Goal: Information Seeking & Learning: Find specific fact

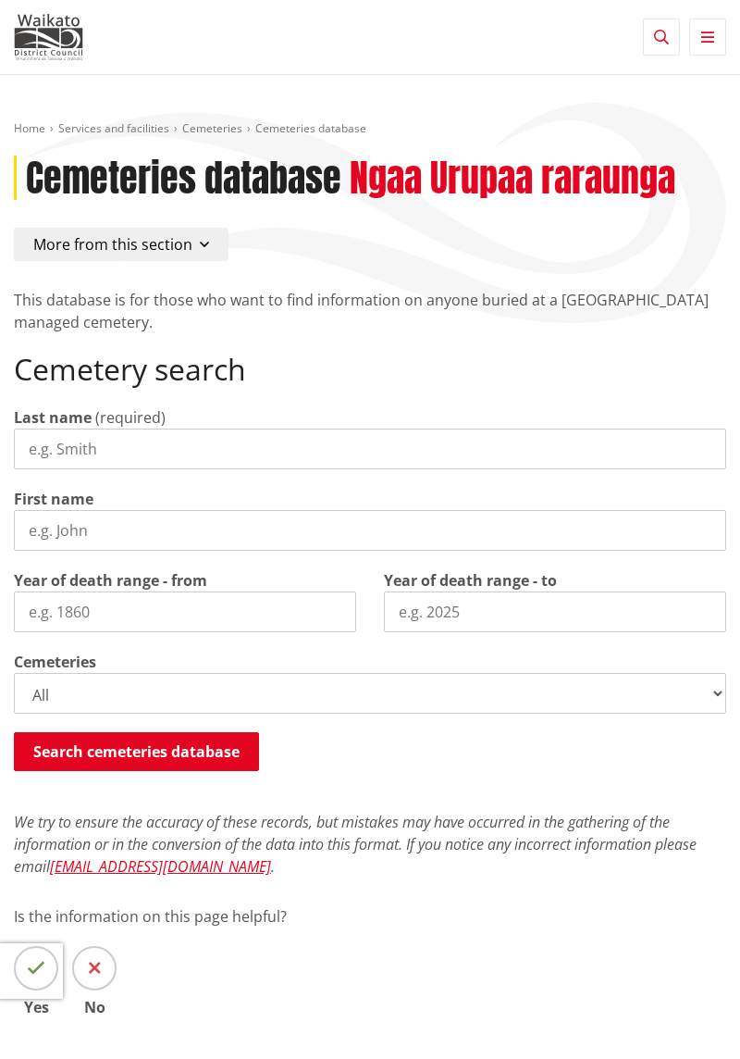
click at [47, 441] on input "Last name" at bounding box center [370, 448] width 713 height 41
type input "[PERSON_NAME]"
click at [43, 520] on input "First name" at bounding box center [370, 530] width 713 height 41
type input "[PERSON_NAME] [PERSON_NAME]"
click at [43, 602] on input "Year of death range - from" at bounding box center [185, 611] width 342 height 41
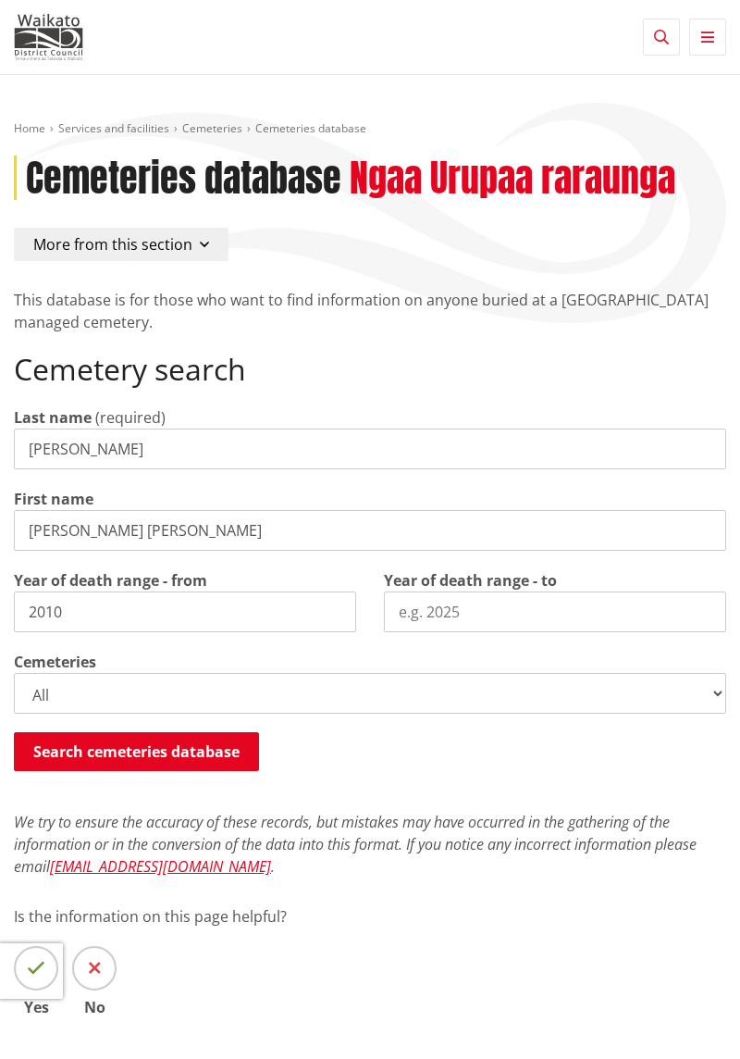
type input "2010"
click at [401, 605] on input "Year of death range - to" at bounding box center [555, 611] width 342 height 41
type input "2020"
click at [46, 684] on select "All Gordonton Ashes Memorial Berm Gordonton Lawn [GEOGRAPHIC_DATA] Octagonal As…" at bounding box center [370, 693] width 713 height 41
select select
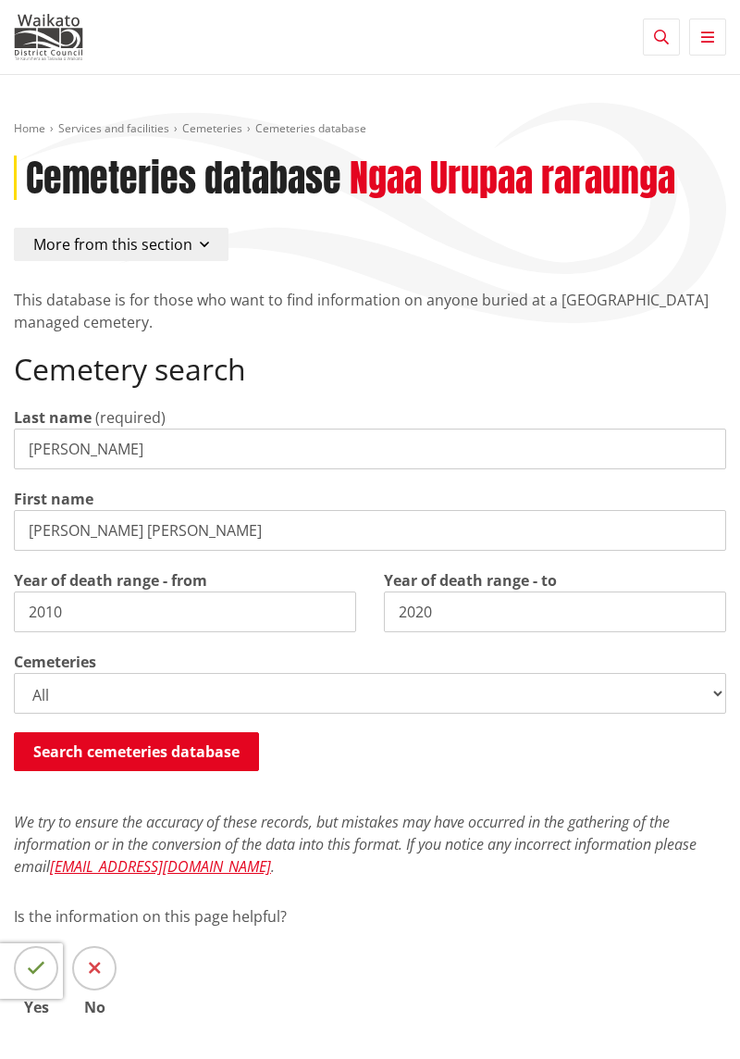
click at [14, 673] on select "All Gordonton Ashes Memorial Berm Gordonton Lawn [GEOGRAPHIC_DATA] Octagonal As…" at bounding box center [370, 693] width 713 height 41
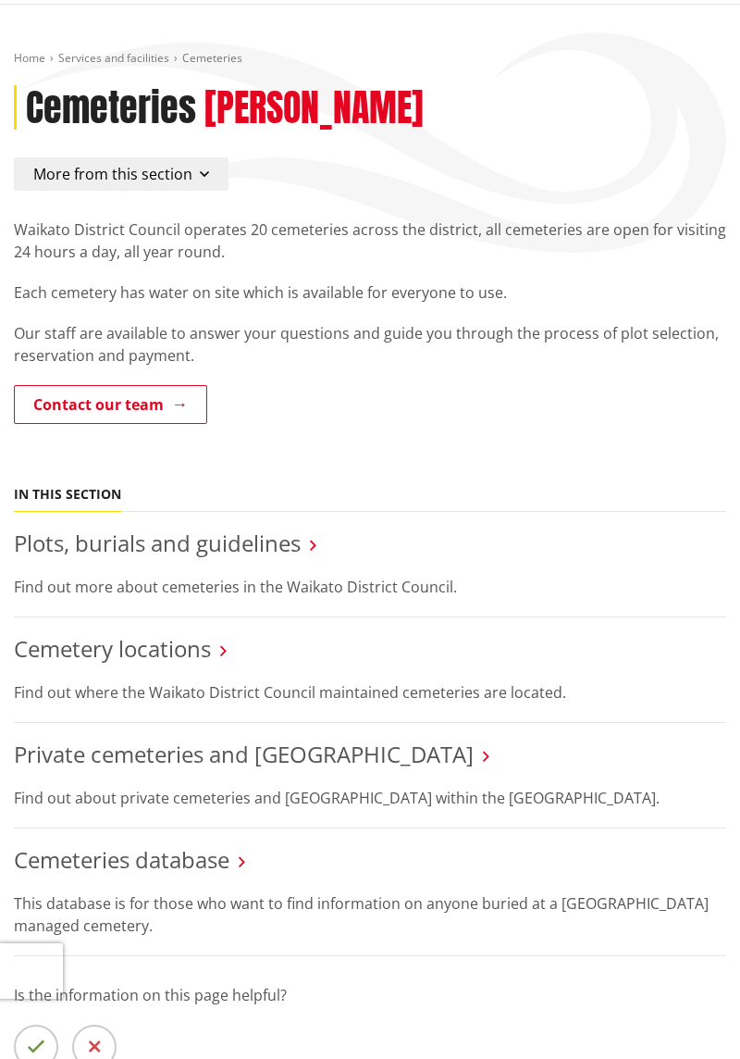
scroll to position [76, 0]
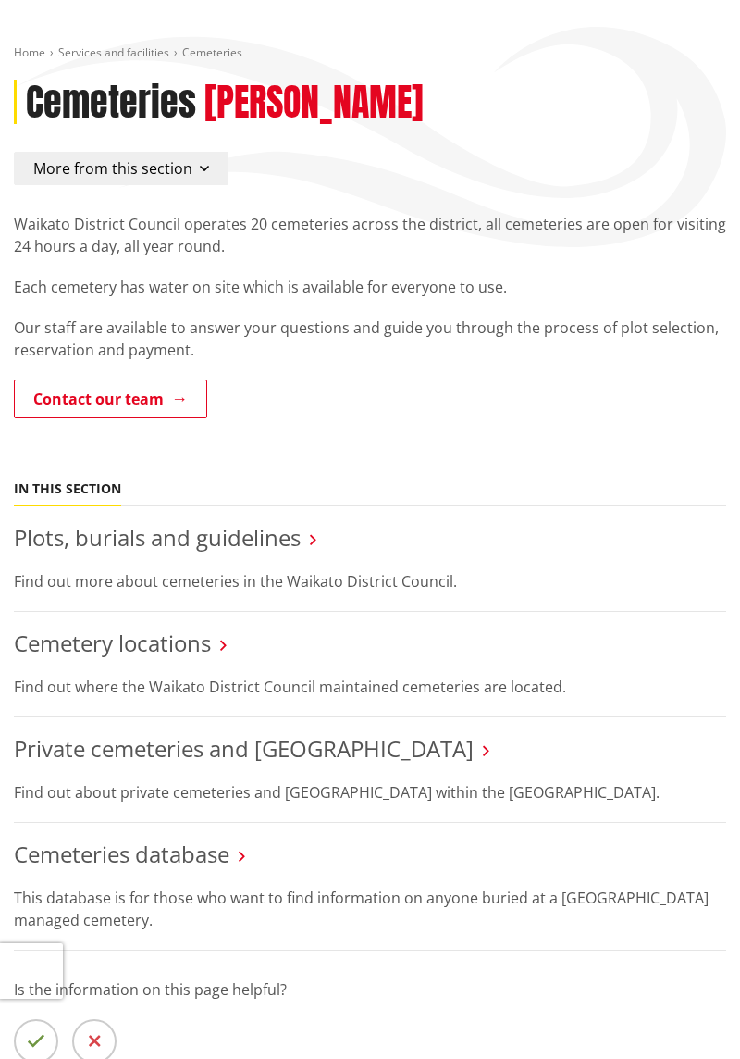
click at [67, 863] on link "Cemeteries database" at bounding box center [122, 853] width 216 height 31
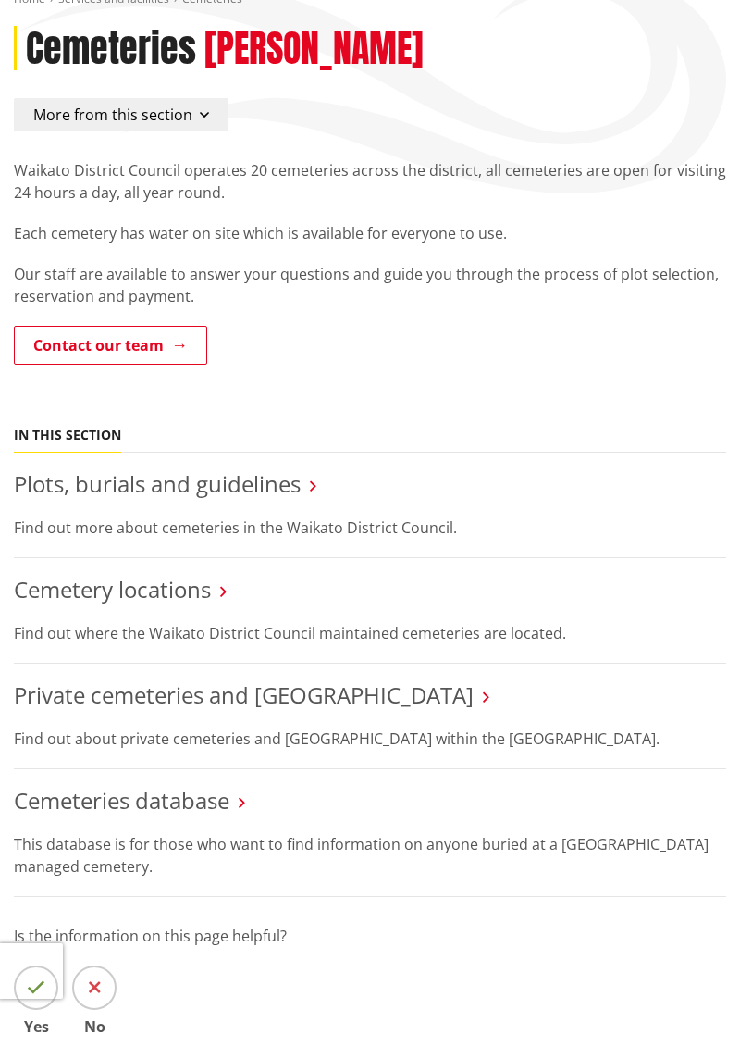
scroll to position [135, 0]
